Goal: Transaction & Acquisition: Purchase product/service

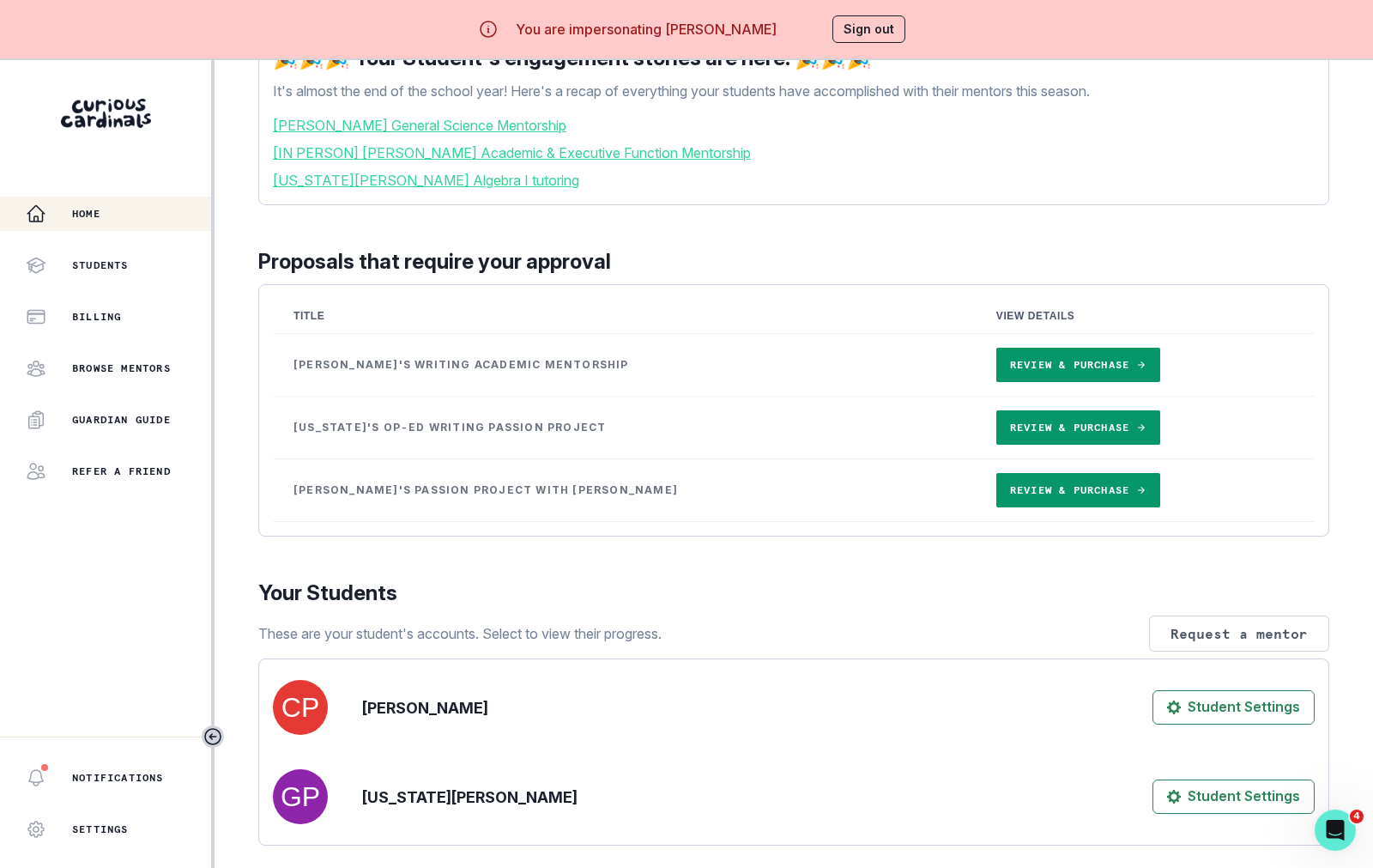
scroll to position [201, 0]
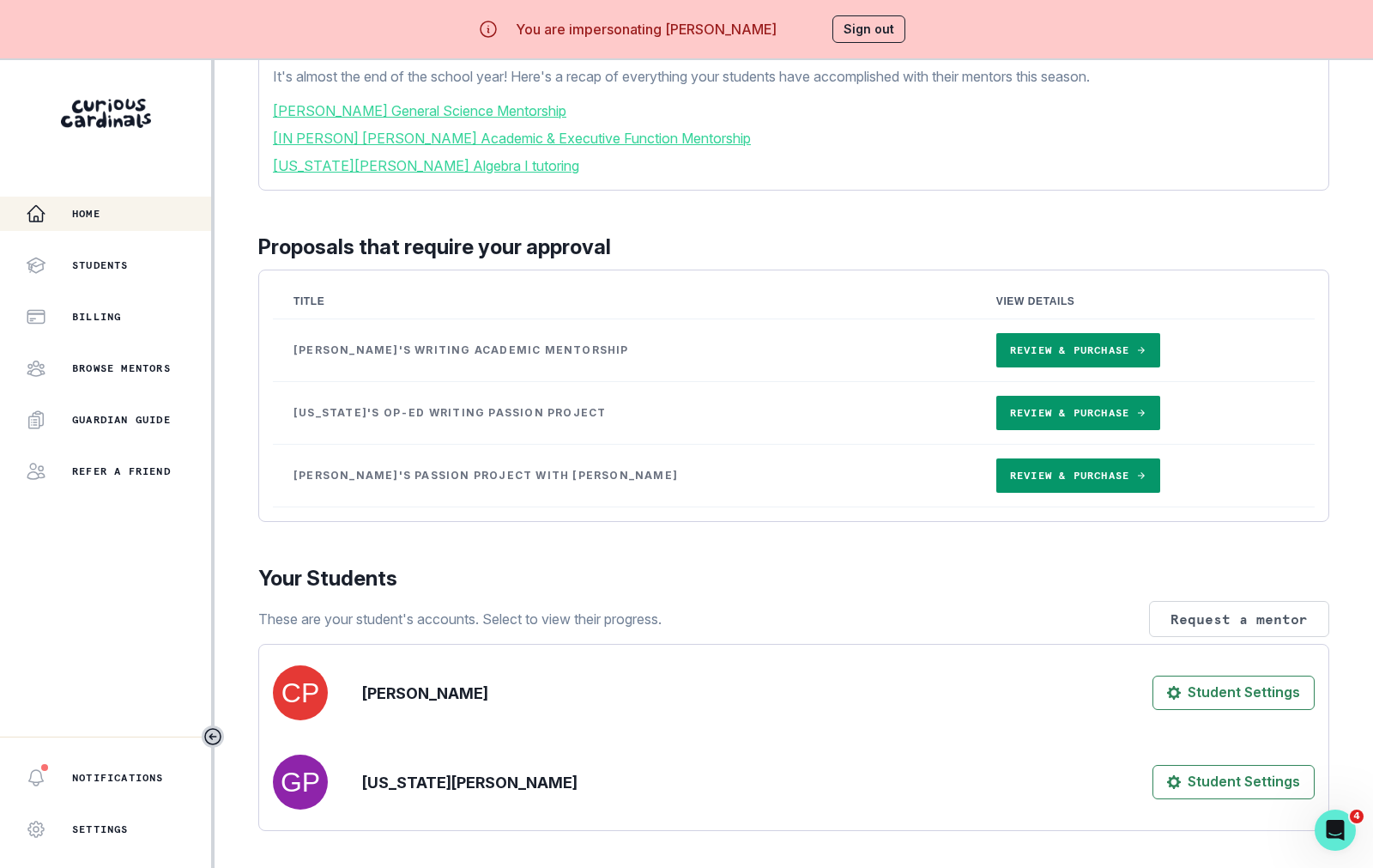
click at [996, 493] on link "Review & Purchase" at bounding box center [1078, 475] width 164 height 34
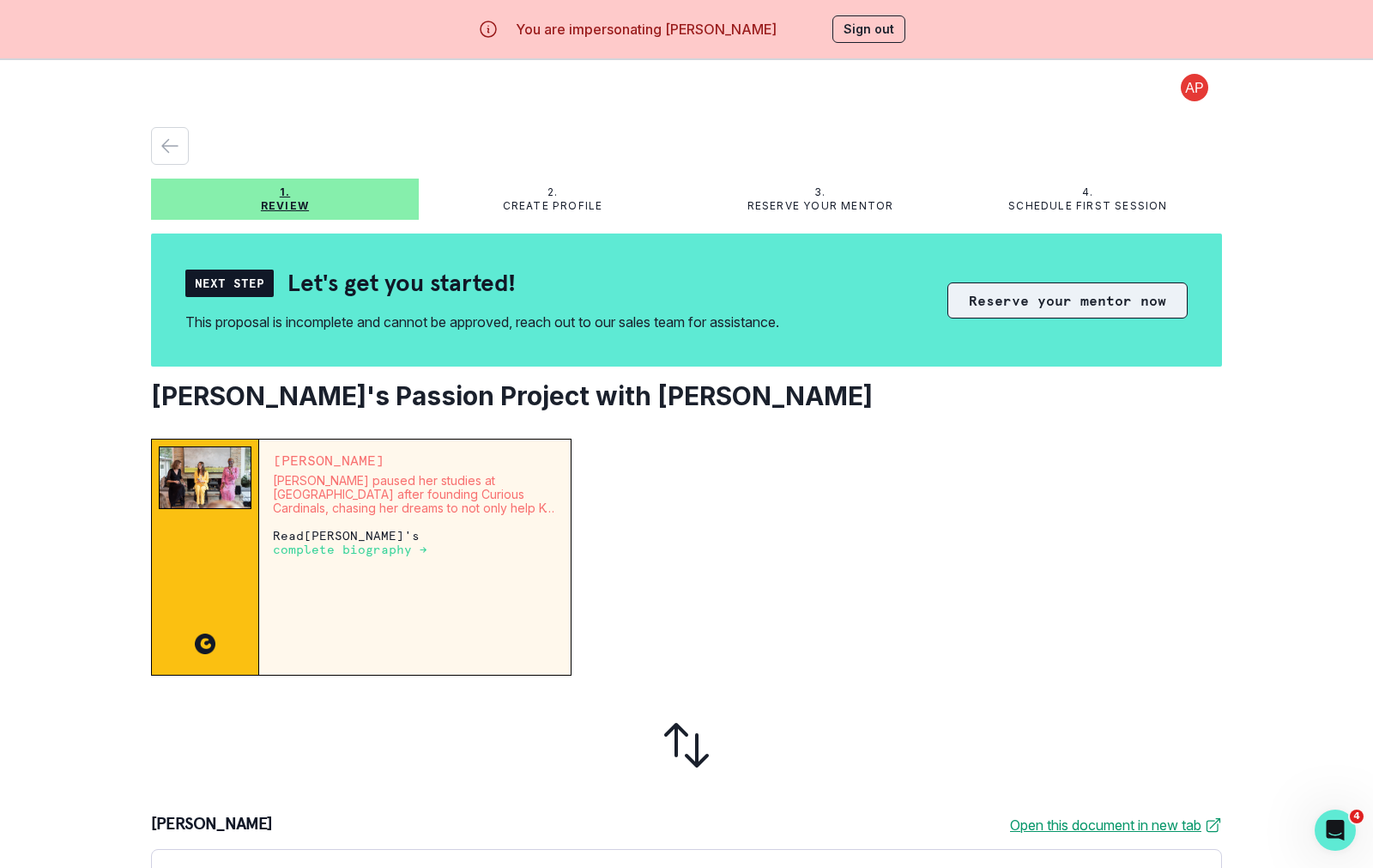
click at [1086, 315] on button "Reserve your mentor now" at bounding box center [1068, 300] width 241 height 36
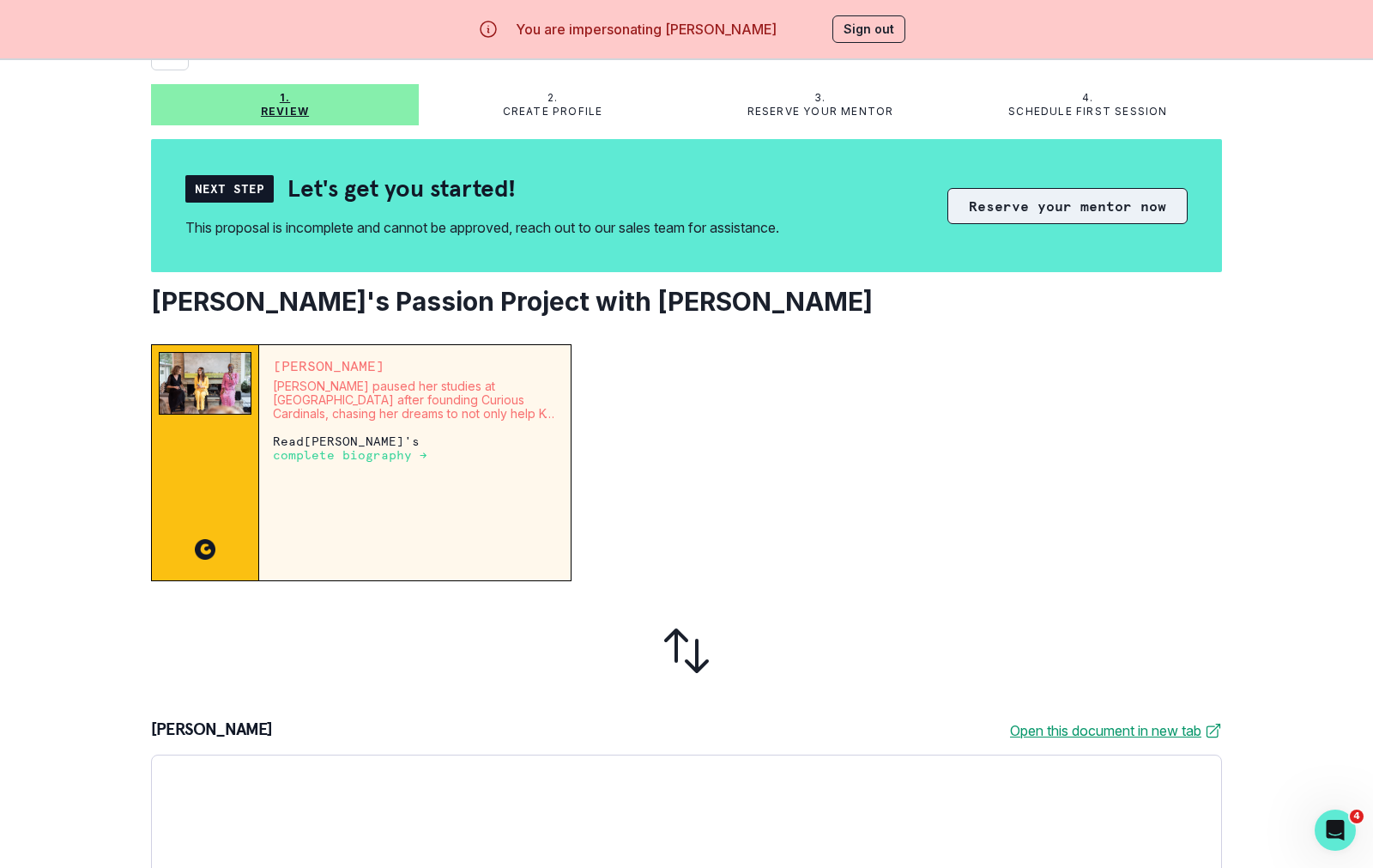
scroll to position [58, 0]
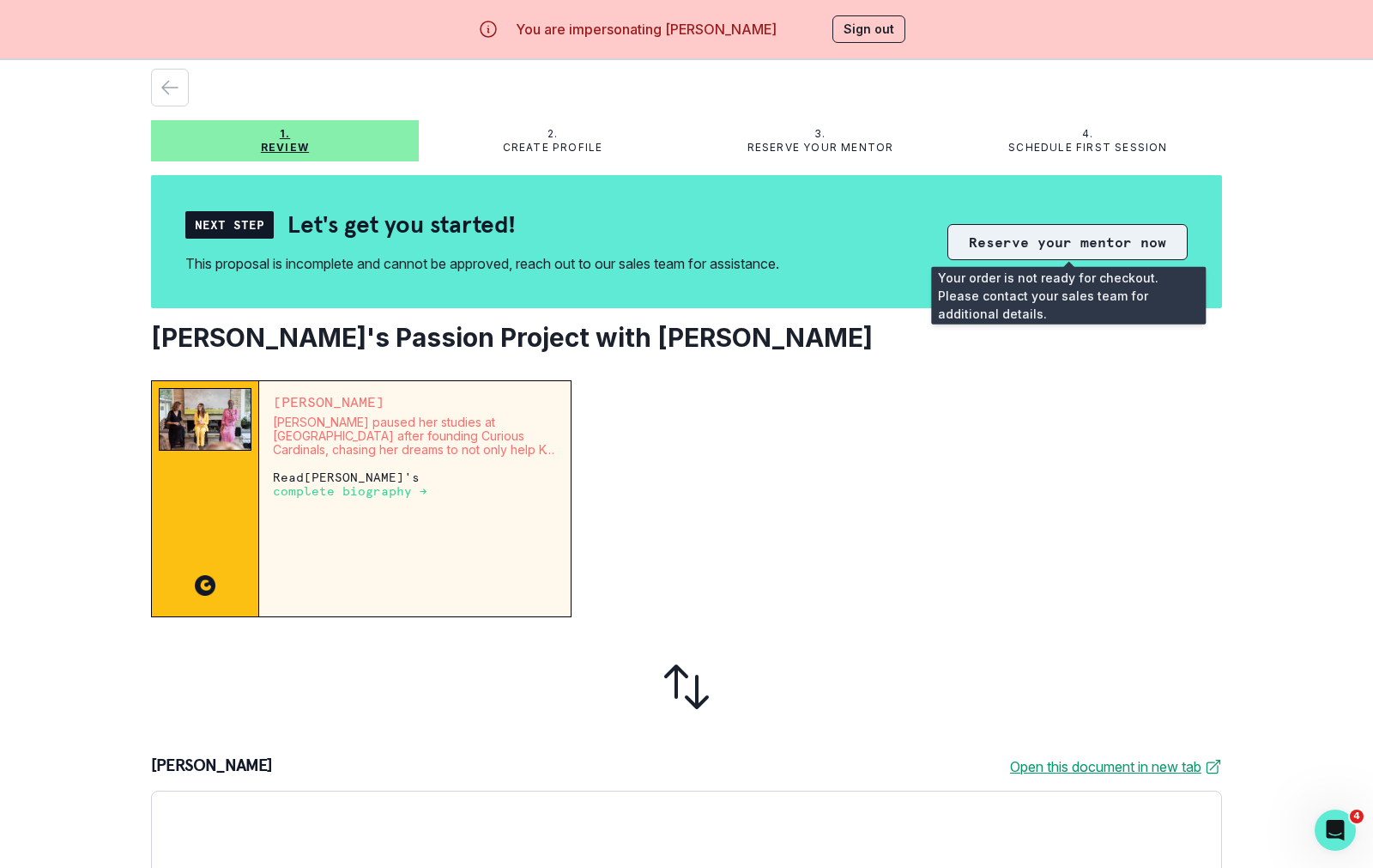
click at [1059, 250] on button "Reserve your mentor now" at bounding box center [1068, 242] width 241 height 36
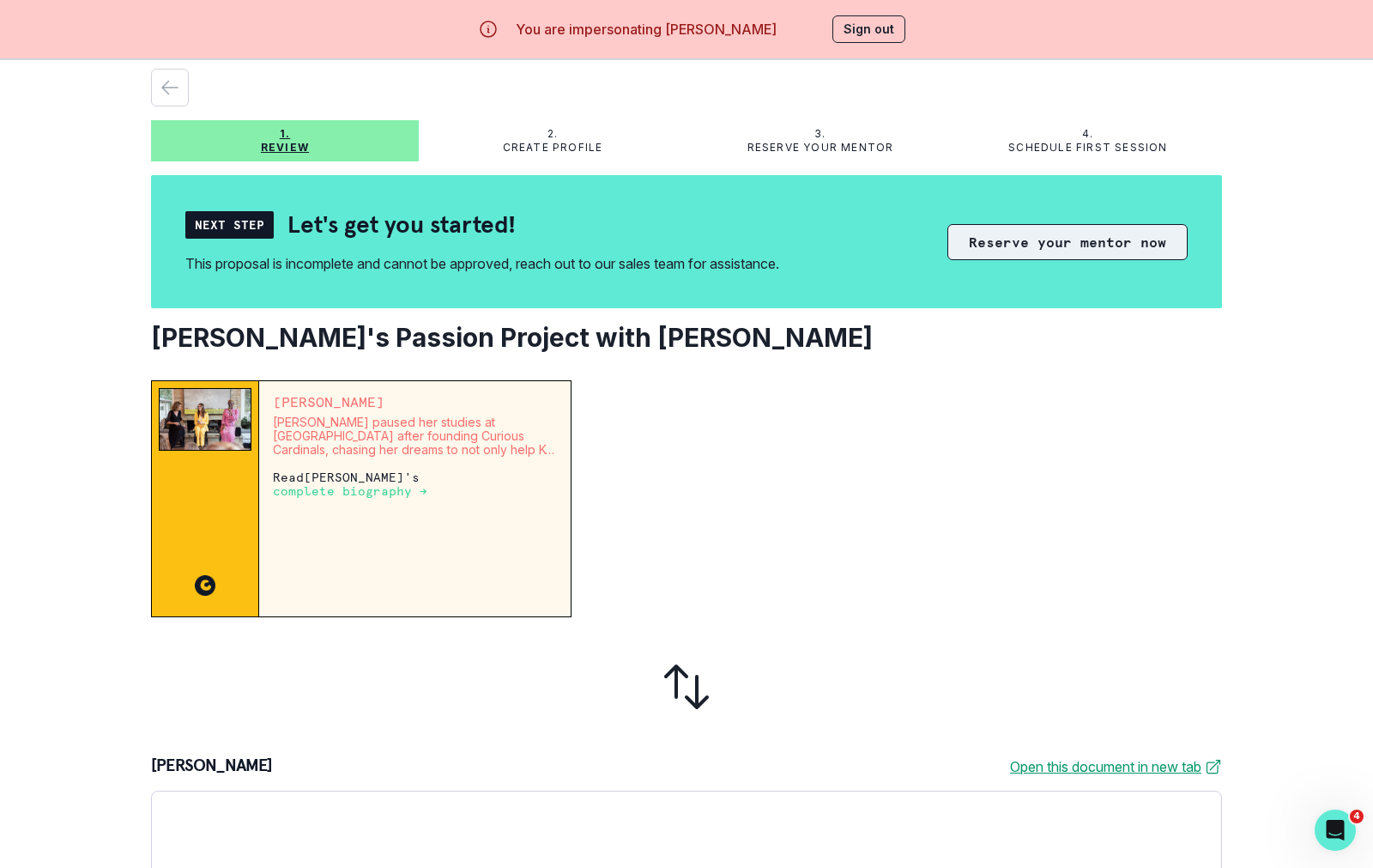
click at [1042, 236] on button "Reserve your mentor now" at bounding box center [1068, 242] width 241 height 36
click at [1087, 254] on button "Reserve your mentor now" at bounding box center [1068, 242] width 241 height 36
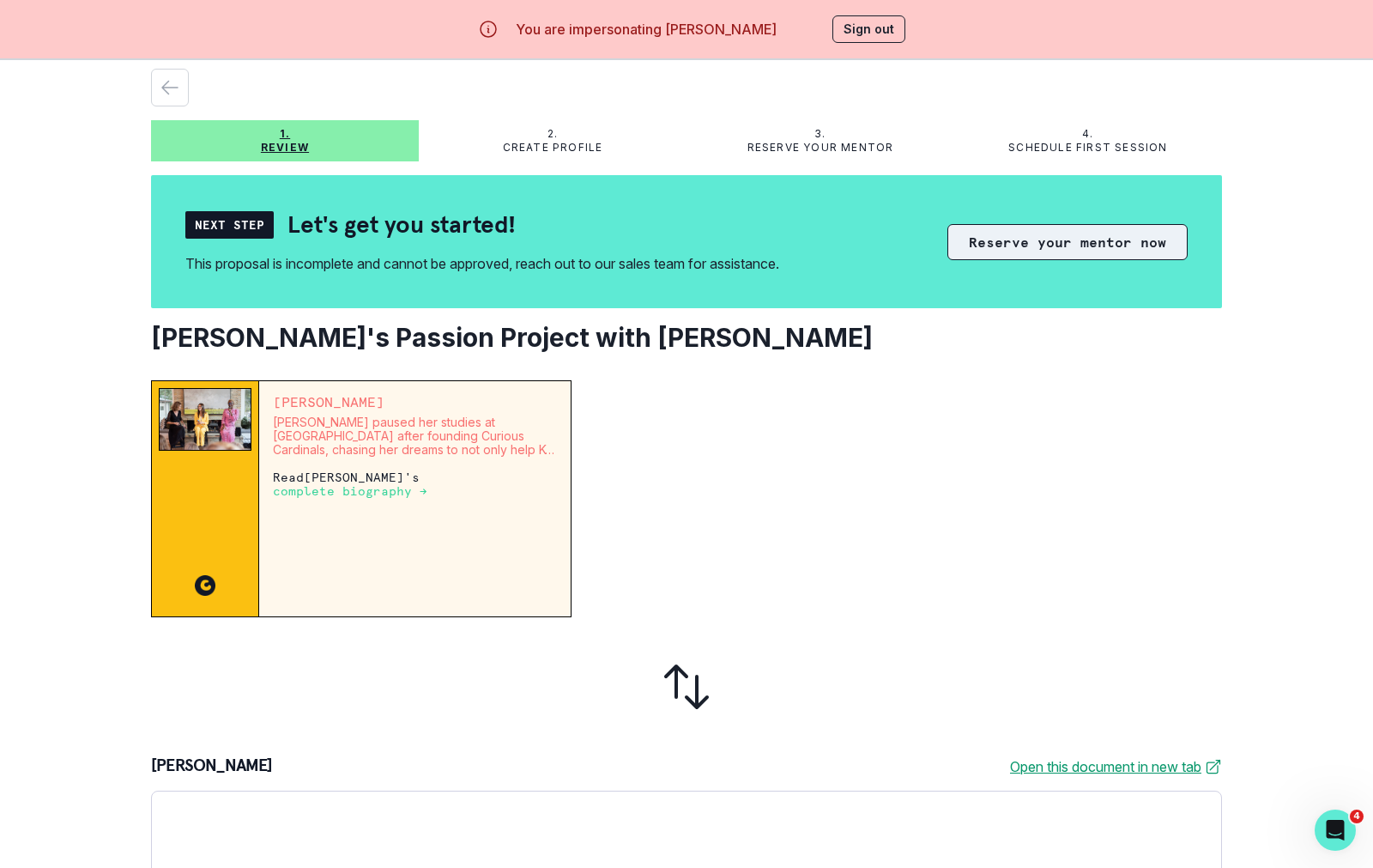
click at [1066, 233] on button "Reserve your mentor now" at bounding box center [1068, 242] width 241 height 36
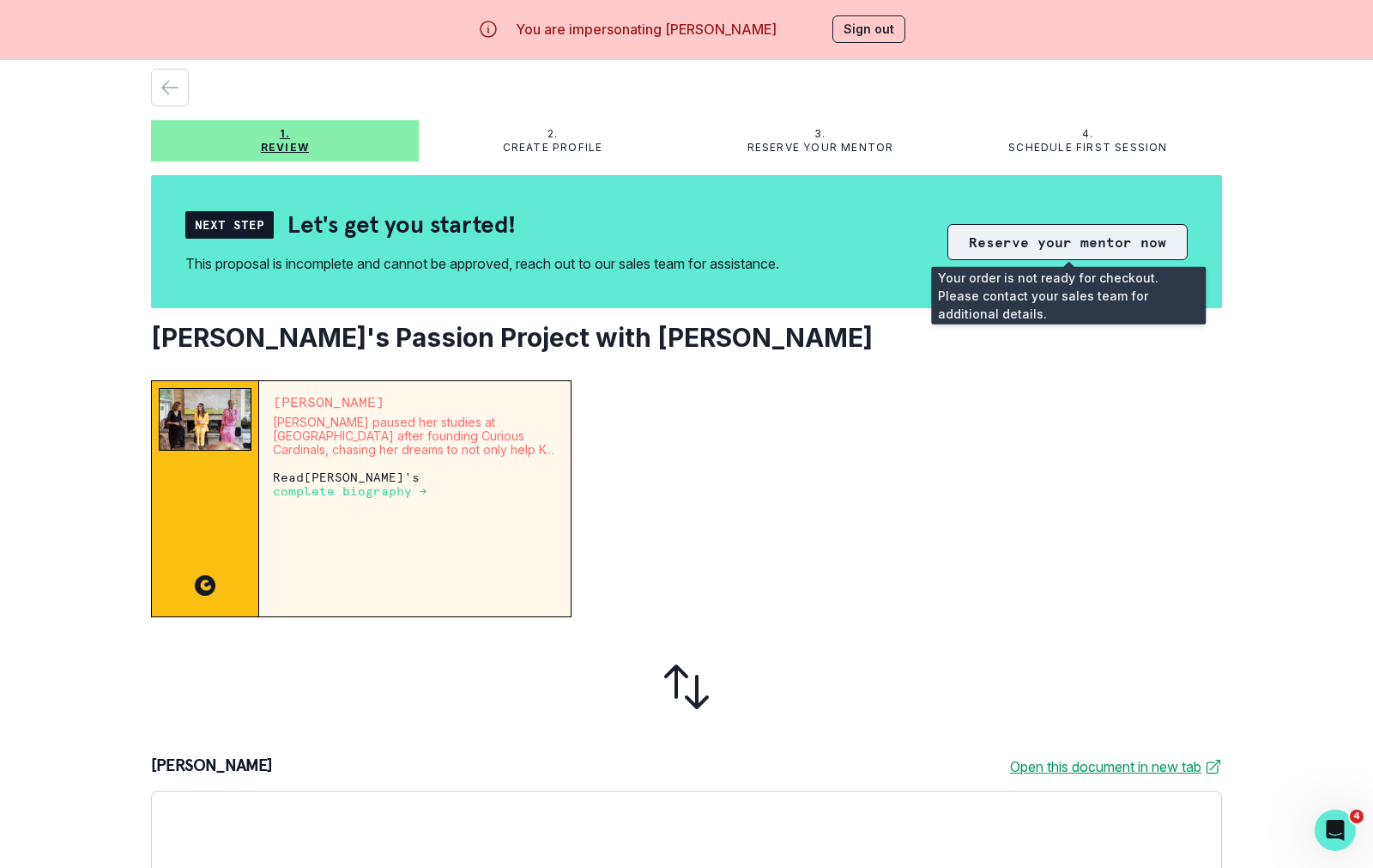
click at [1177, 237] on button "Reserve your mentor now" at bounding box center [1068, 242] width 241 height 36
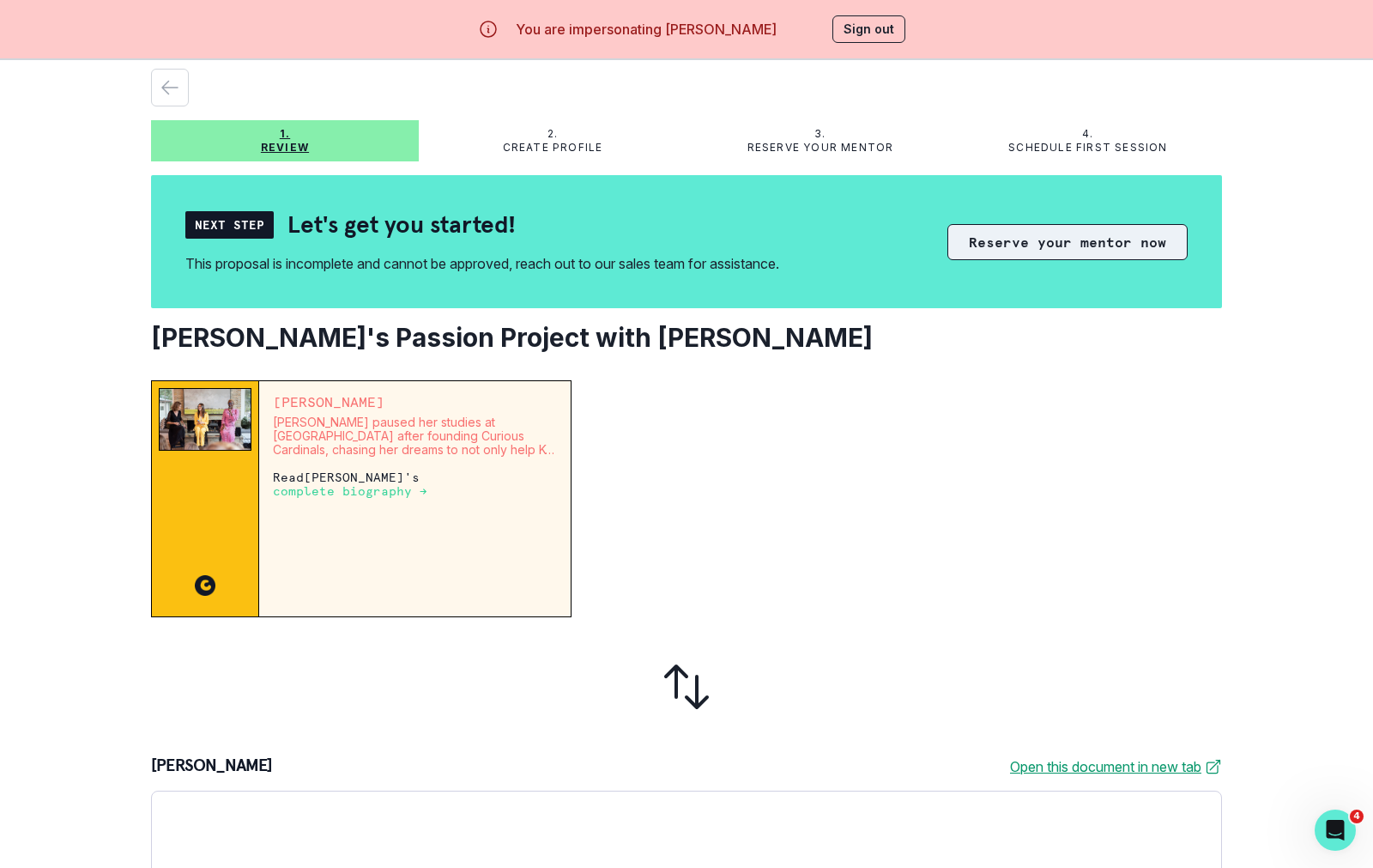
click at [1176, 237] on button "Reserve your mentor now" at bounding box center [1068, 242] width 241 height 36
click at [1155, 242] on button "Reserve your mentor now" at bounding box center [1068, 242] width 241 height 36
click at [1155, 243] on button "Reserve your mentor now" at bounding box center [1068, 242] width 241 height 36
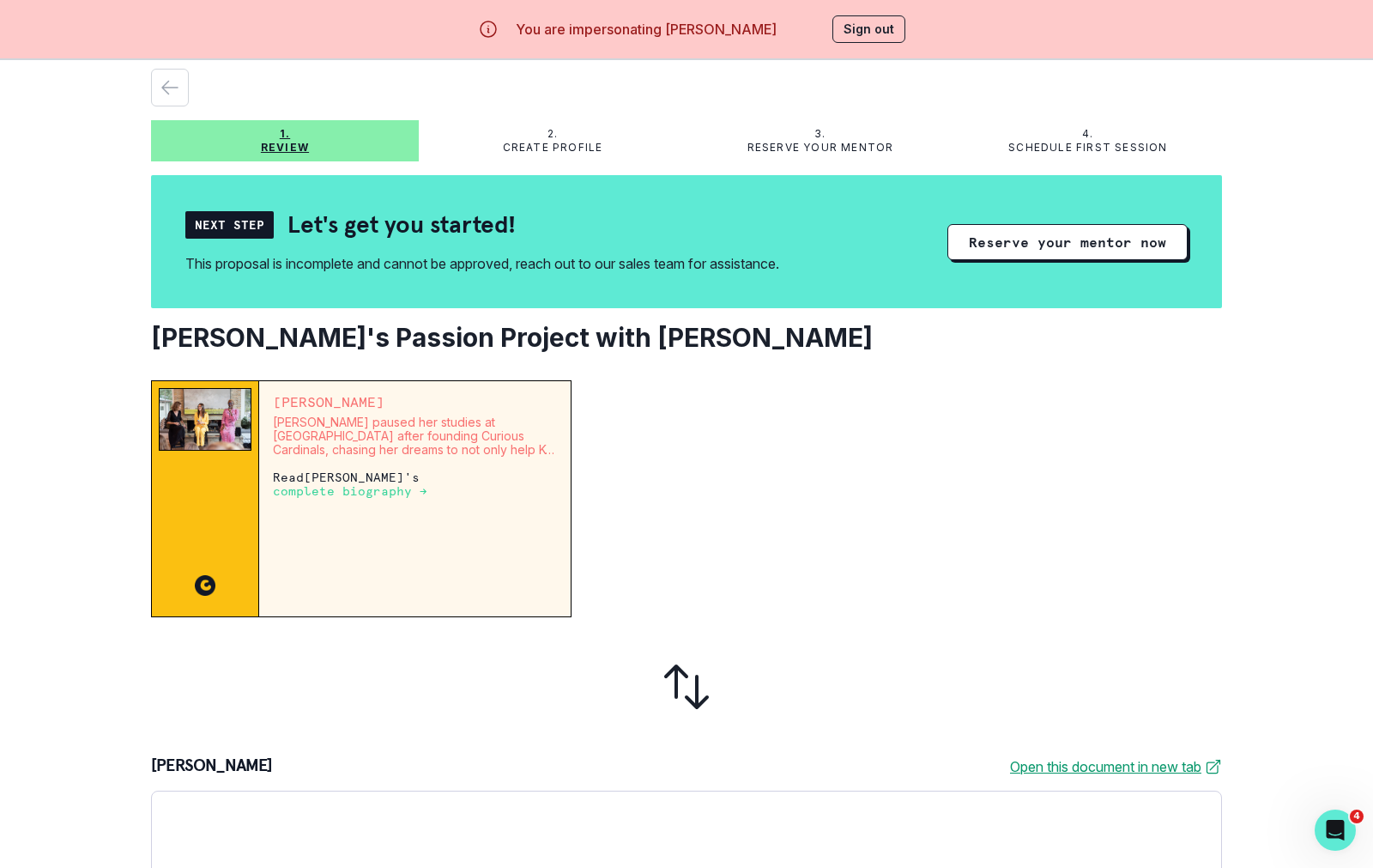
click at [853, 19] on button "Sign out" at bounding box center [869, 29] width 73 height 27
